Goal: Navigation & Orientation: Find specific page/section

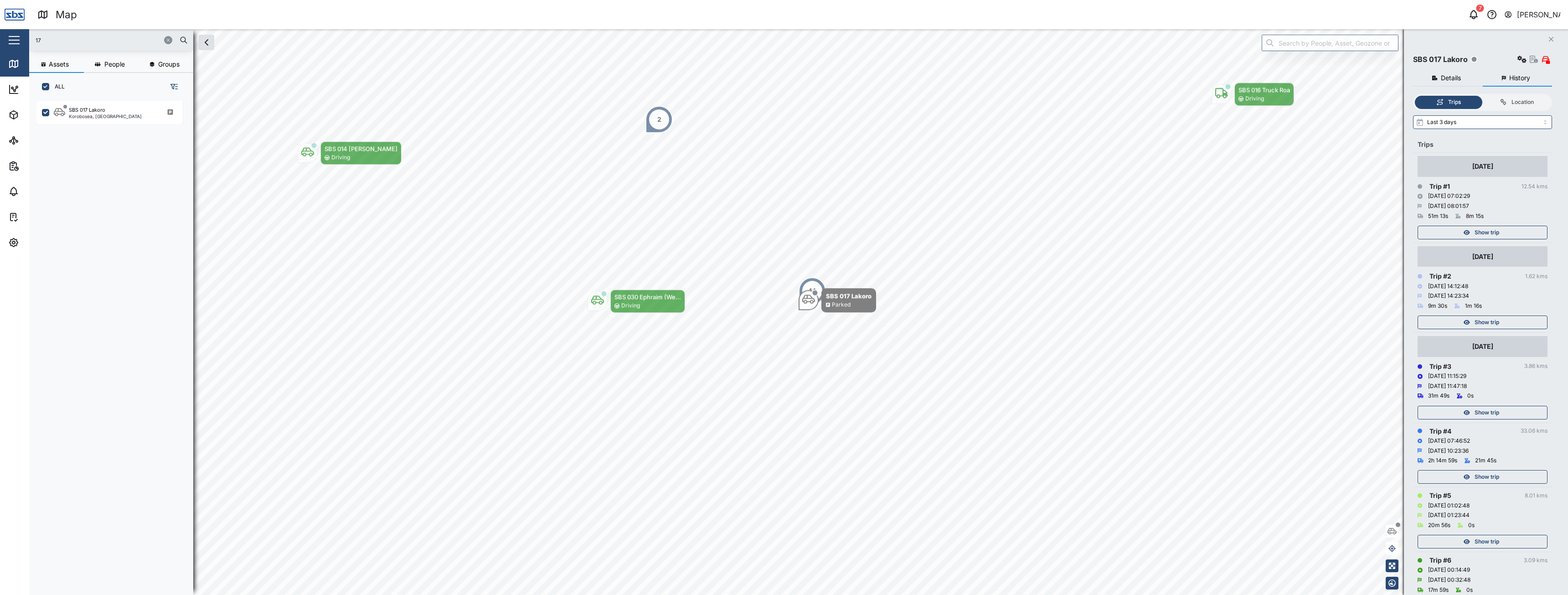
scroll to position [319, 0]
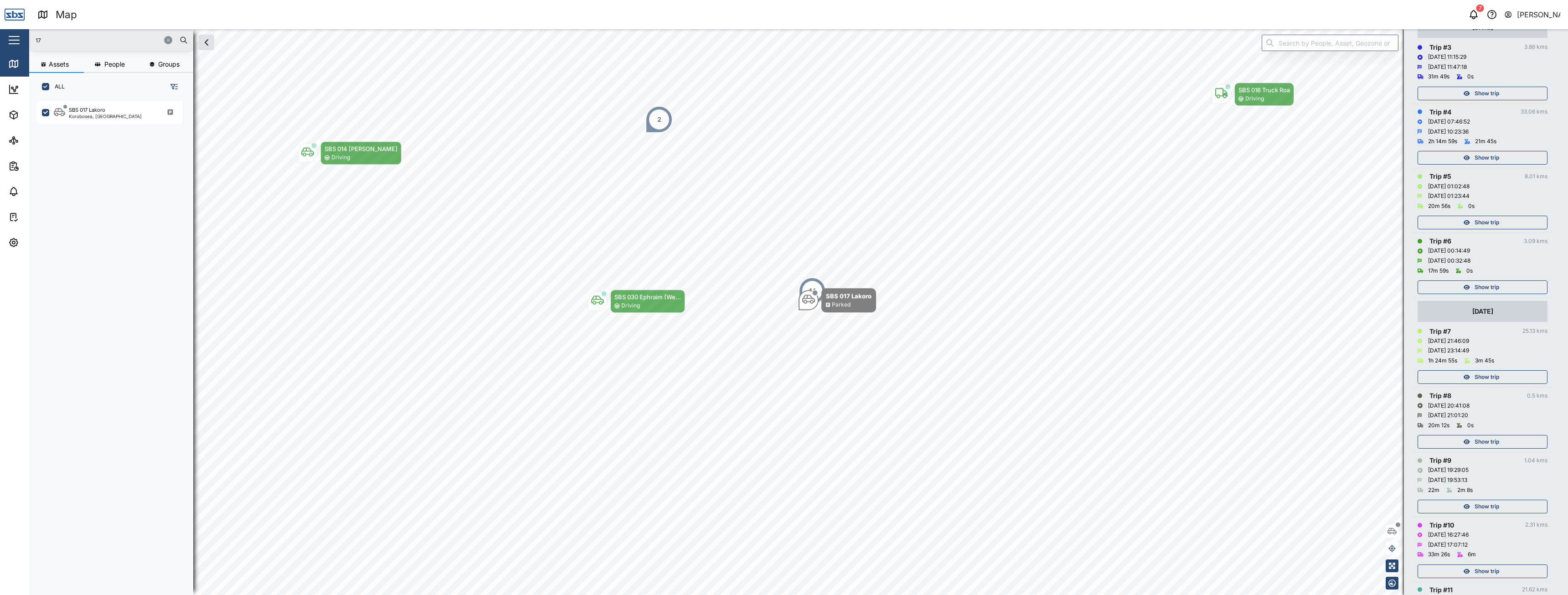
click at [166, 39] on icon "button" at bounding box center [168, 40] width 5 height 5
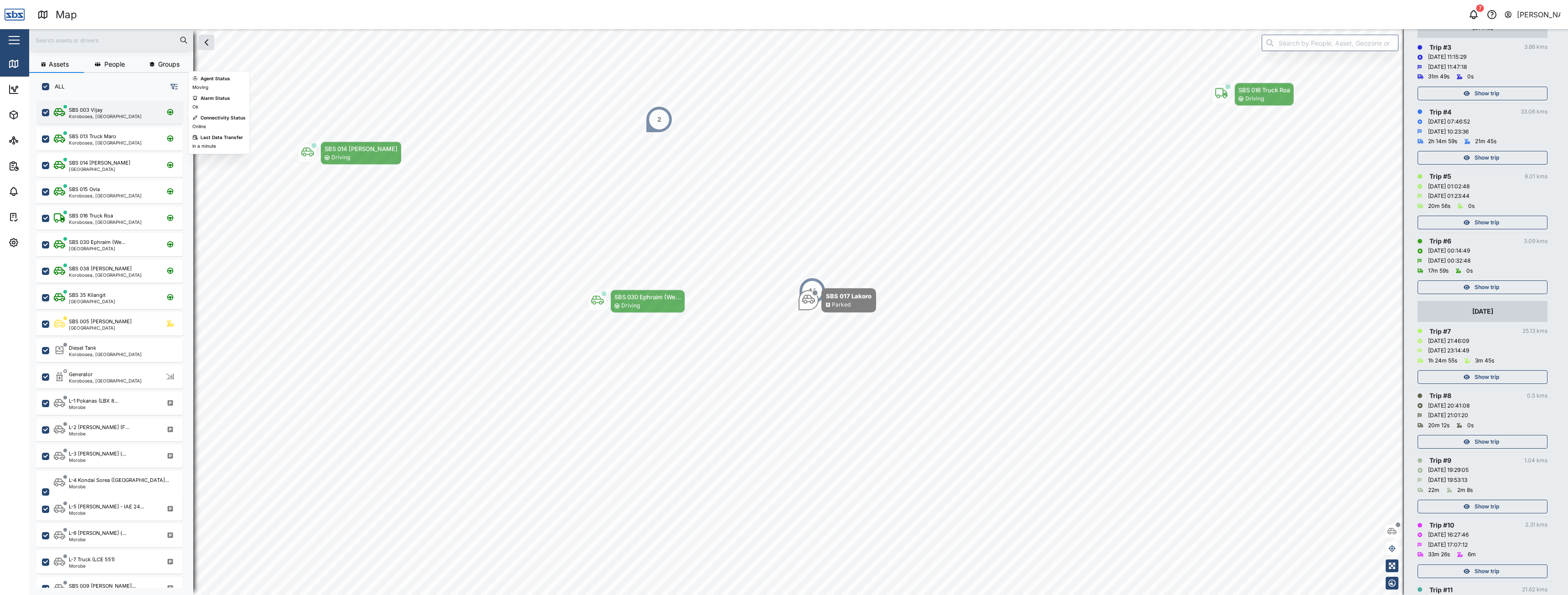
click at [99, 120] on div "SBS 003 Vijay Korobosea, Port Moresby" at bounding box center [109, 112] width 146 height 23
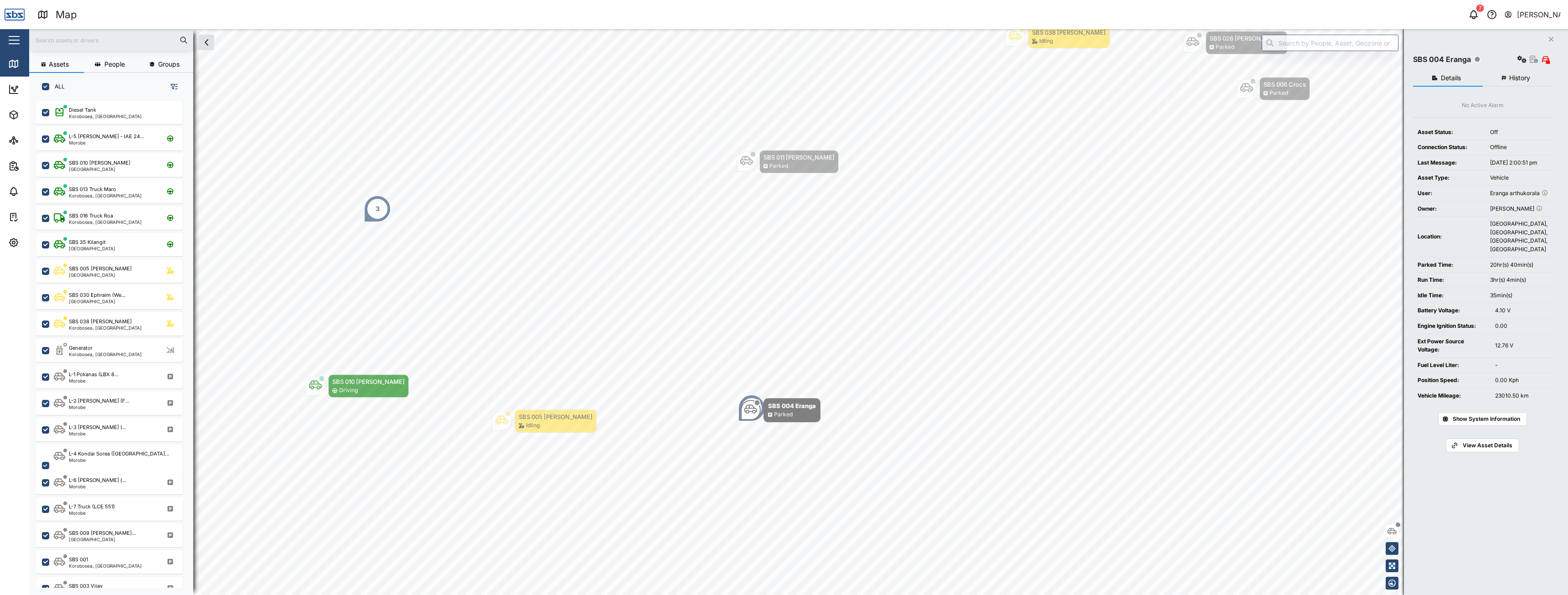
click at [372, 209] on div "3" at bounding box center [377, 208] width 27 height 27
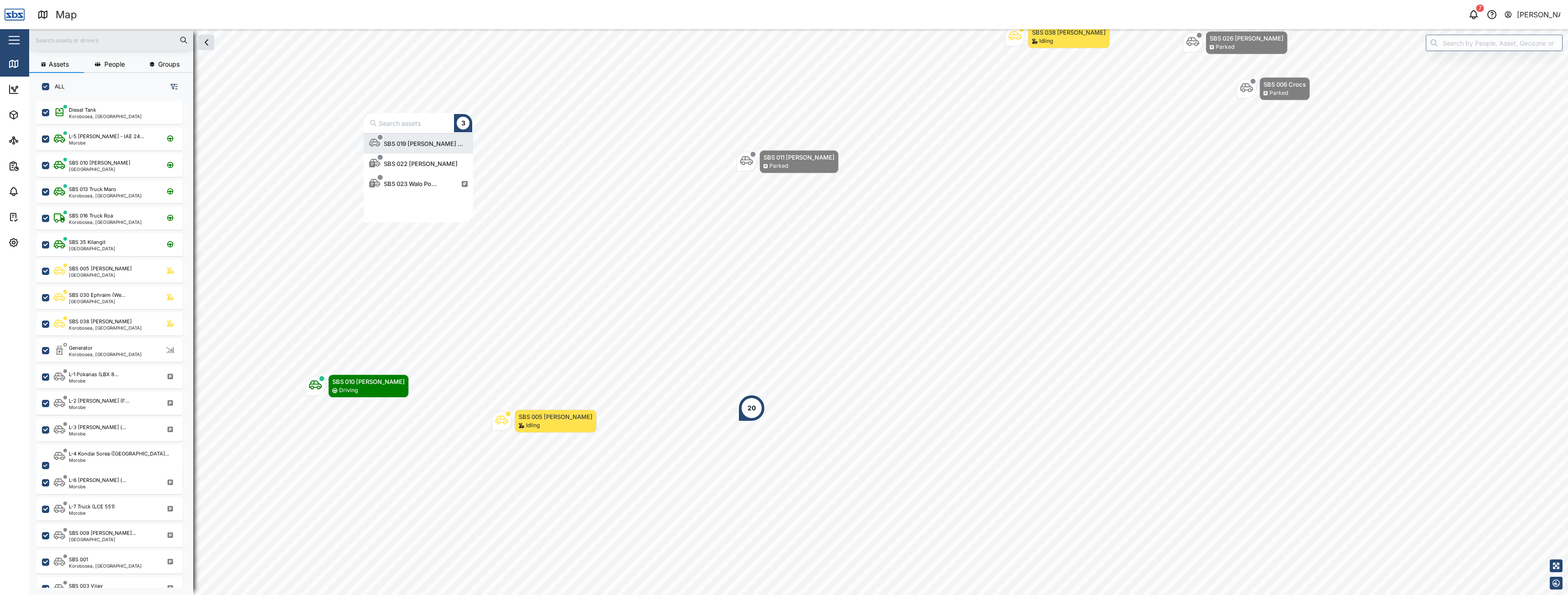
scroll to position [82, 103]
